Goal: Obtain resource: Download file/media

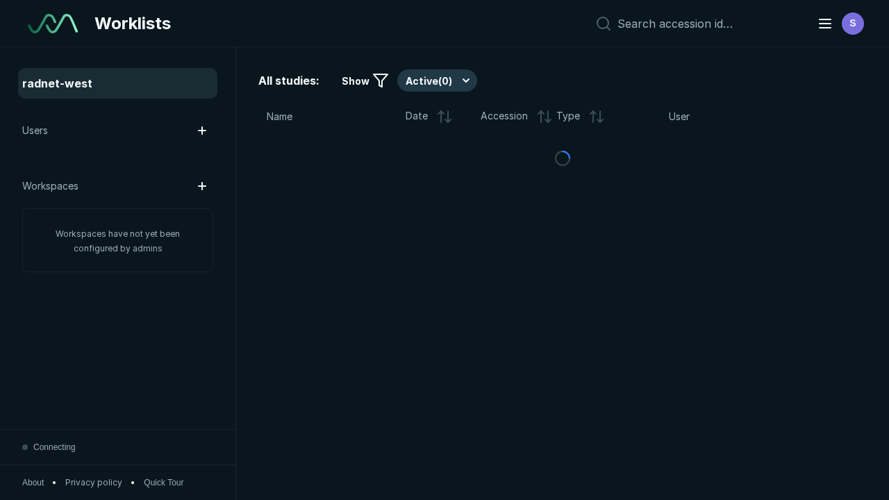
scroll to position [3793, 5785]
